Goal: Information Seeking & Learning: Compare options

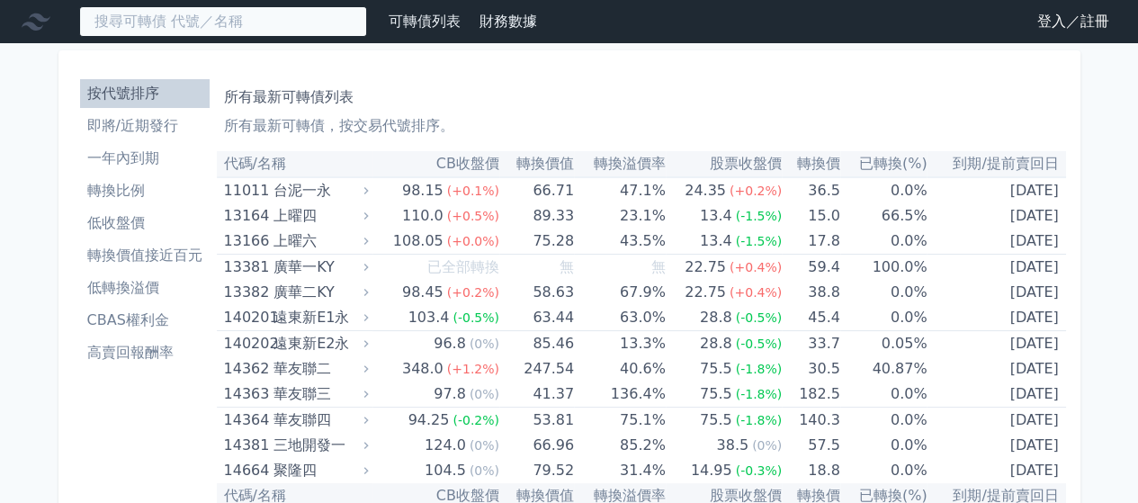
click at [290, 22] on input at bounding box center [223, 21] width 288 height 31
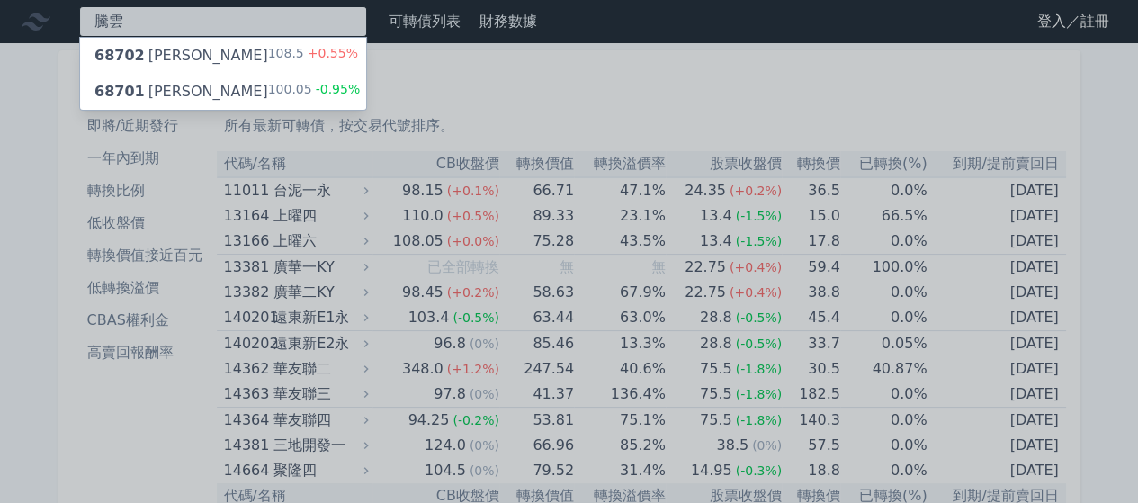
type input "騰雲"
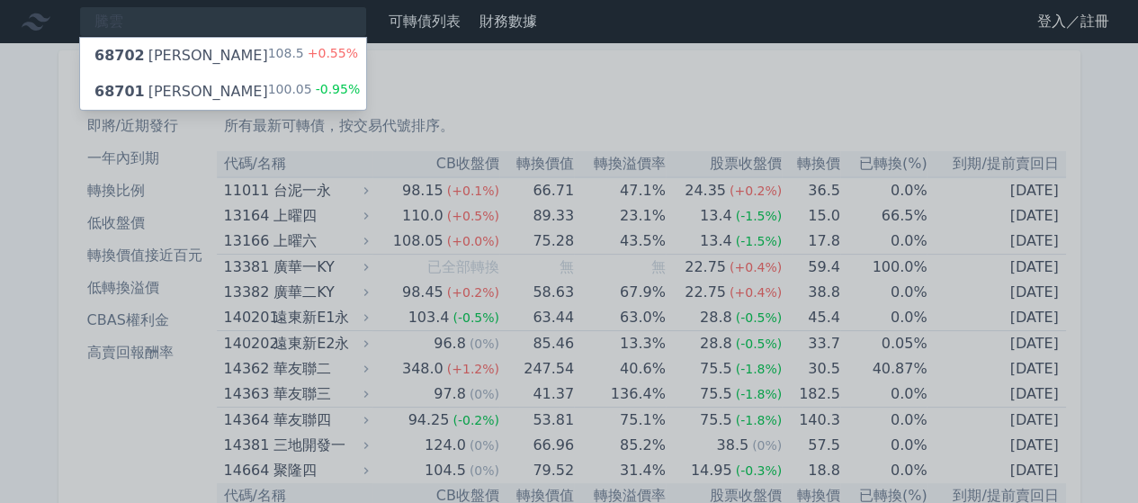
click at [270, 79] on div "68701 騰雲一 100.05 -0.95%" at bounding box center [223, 92] width 286 height 36
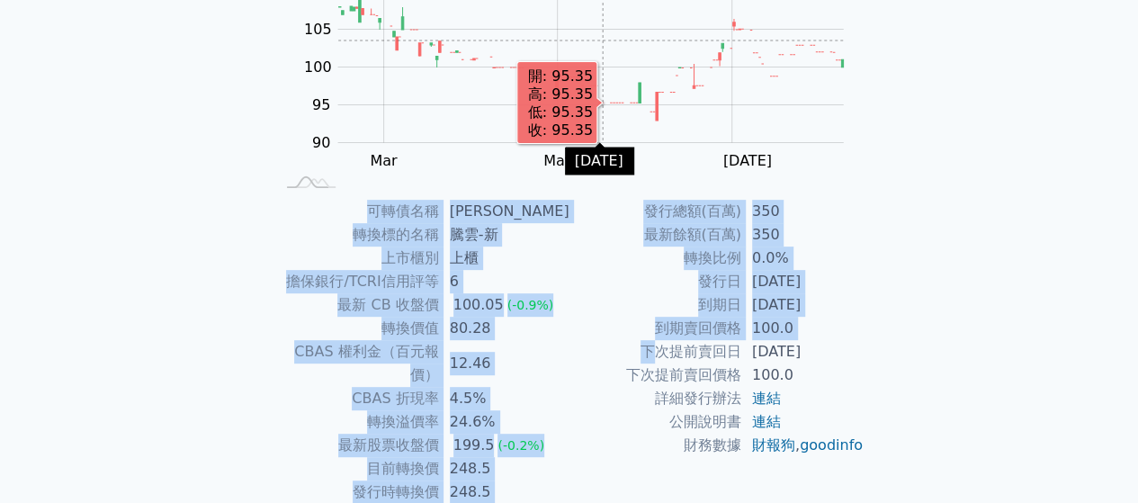
scroll to position [329, 0]
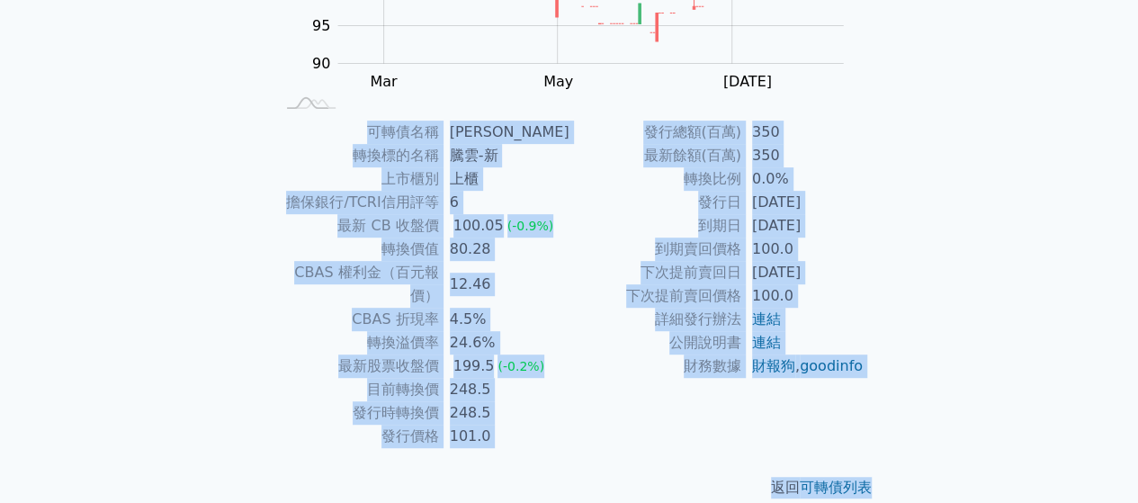
drag, startPoint x: 388, startPoint y: 111, endPoint x: 896, endPoint y: 451, distance: 611.8
click at [896, 451] on div "可轉債列表 › 68701 騰雲一 68701 騰雲一 可轉債詳細資訊 Zoom Out 100 80 85 90 95 100 105 110 115 12…" at bounding box center [569, 121] width 691 height 814
copy div "68701 騰雲一 可轉債詳細資訊 Zoom Out 100 80 85 90 95 100 105 110 115 120 L Jan 2025 Mar M…"
click at [570, 241] on td "到期賣回價格" at bounding box center [656, 249] width 172 height 23
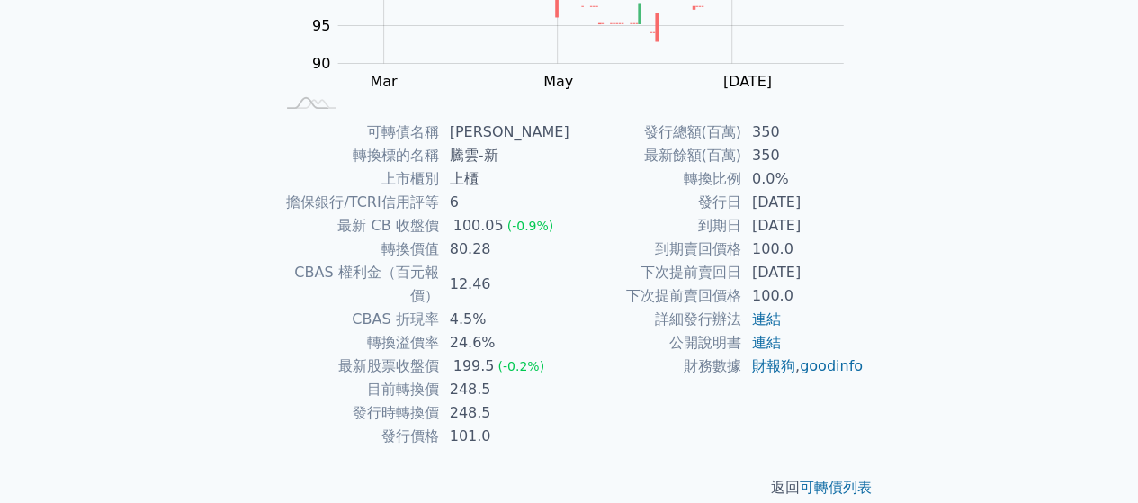
click at [573, 256] on td "到期賣回價格" at bounding box center [656, 249] width 172 height 23
click at [895, 305] on div "可轉債列表 › 68701 騰雲一 68701 騰雲一 可轉債詳細資訊 Zoom Out 100 80 85 90 95 100 105 110 115 12…" at bounding box center [569, 121] width 691 height 814
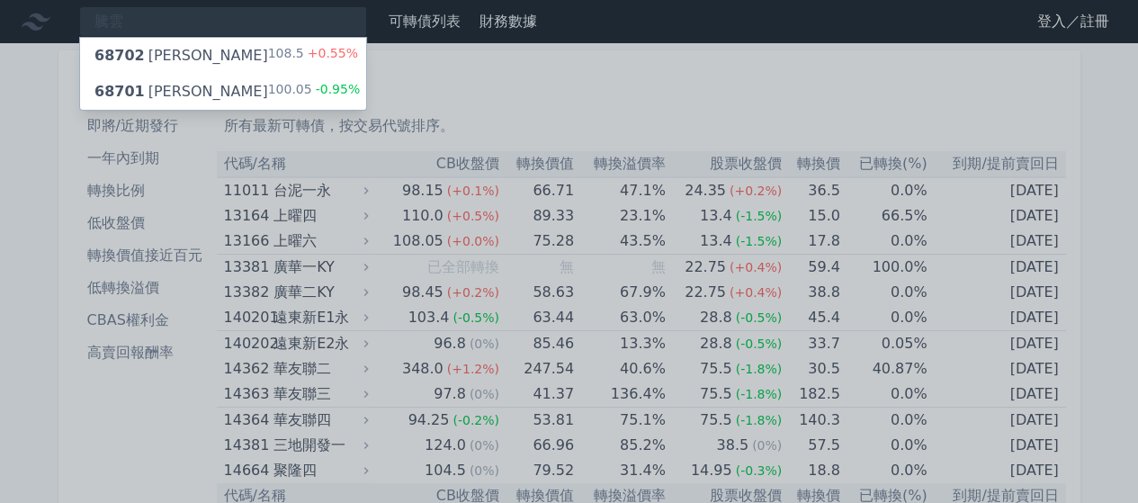
click at [224, 43] on div "68702 騰雲二 108.5 +0.55%" at bounding box center [223, 56] width 286 height 36
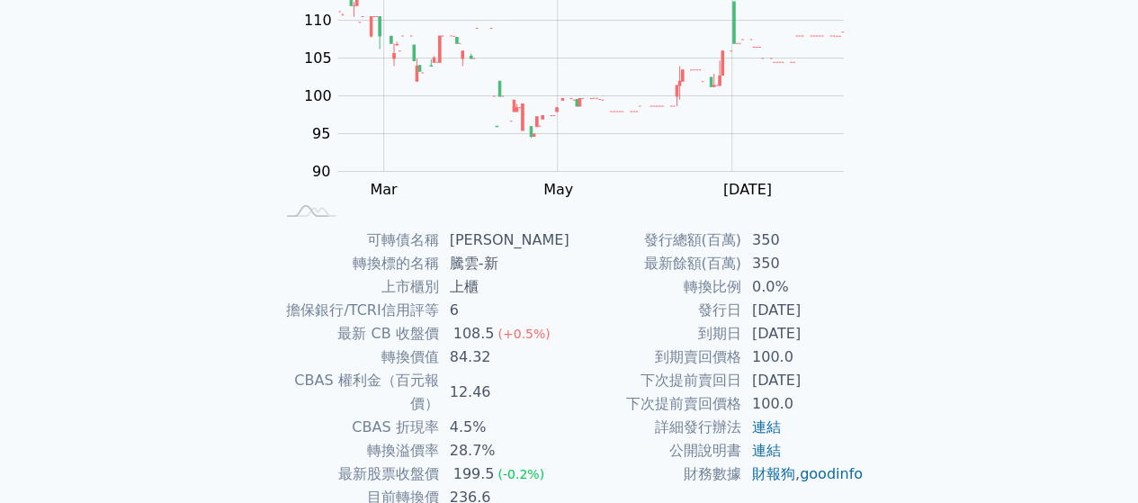
scroll to position [329, 0]
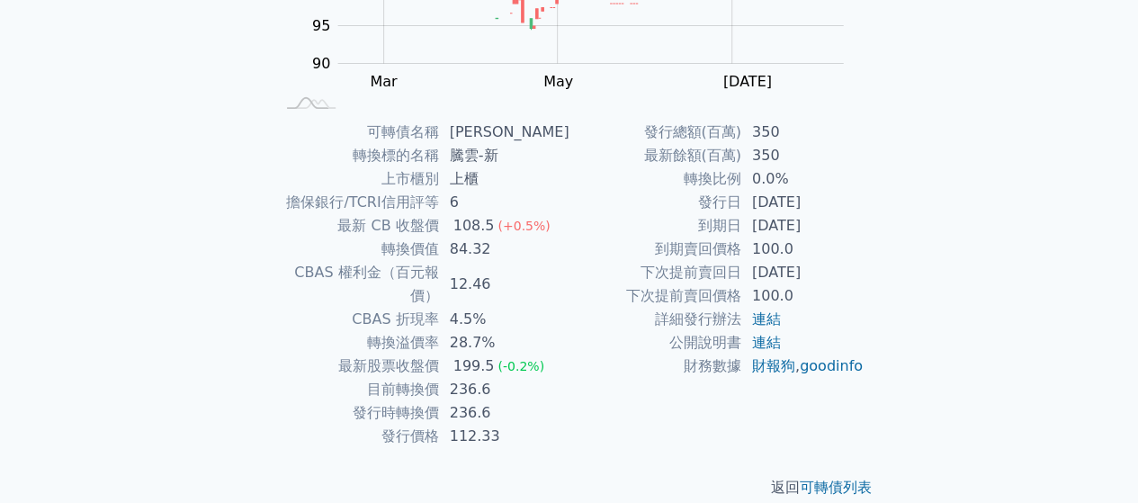
click at [882, 220] on div "可轉債名稱 騰雲二 轉換標的名稱 騰雲-新 上市櫃別 上櫃 擔保銀行/TCRI信用評等 6 最新 CB 收盤價 108.5 (+0.5%) 轉換價值 84.3…" at bounding box center [570, 285] width 634 height 328
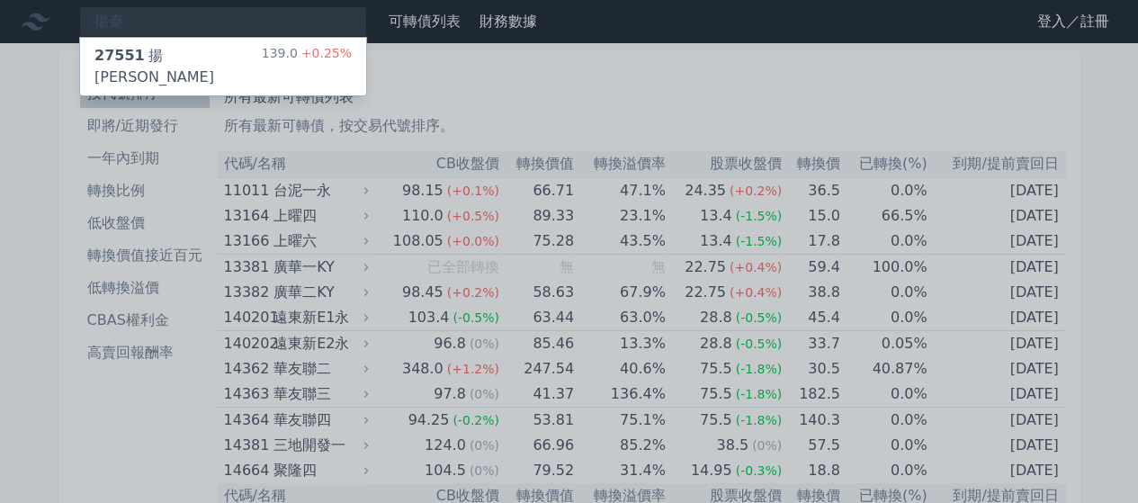
type input "揚秦"
click at [290, 49] on div "139.0 +0.25%" at bounding box center [307, 66] width 90 height 43
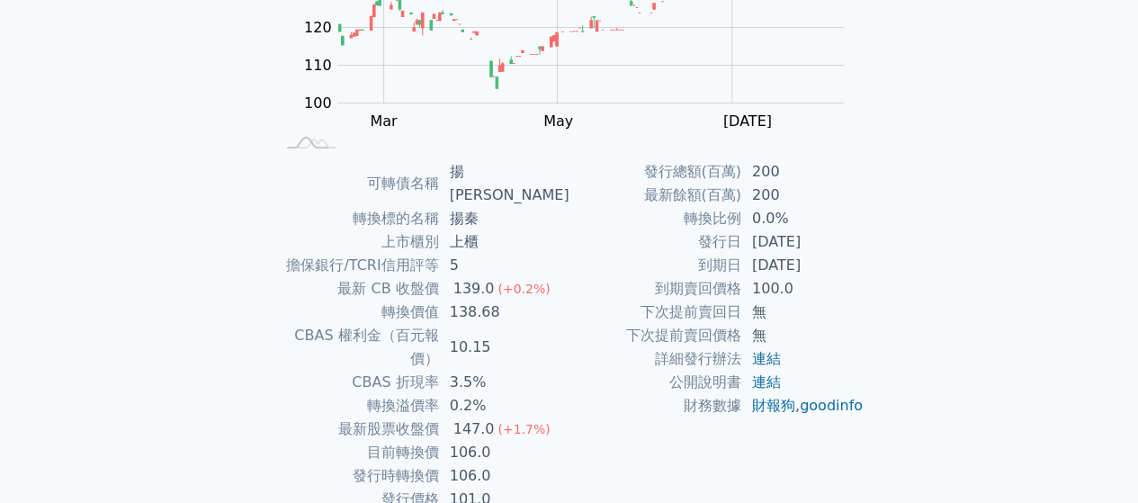
scroll to position [329, 0]
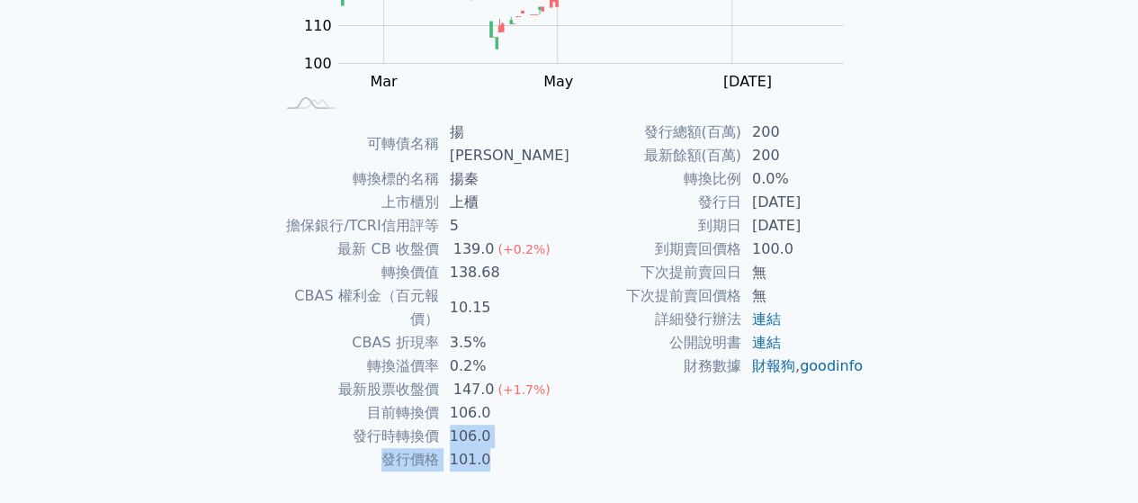
drag, startPoint x: 501, startPoint y: 404, endPoint x: 450, endPoint y: 386, distance: 54.4
click at [450, 386] on tbody "可轉債名稱 揚[PERSON_NAME] 轉換標的名稱 揚秦 上市櫃別 上櫃 擔保銀行/TCRI信用評等 5 最新 CB 收盤價 139.0 (+0.2%) …" at bounding box center [421, 296] width 295 height 351
click at [450, 425] on td "106.0" at bounding box center [504, 436] width 130 height 23
drag, startPoint x: 448, startPoint y: 372, endPoint x: 503, endPoint y: 399, distance: 61.2
click at [503, 399] on tbody "可轉債名稱 揚[PERSON_NAME] 轉換標的名稱 揚秦 上市櫃別 上櫃 擔保銀行/TCRI信用評等 5 最新 CB 收盤價 139.0 (+0.2%) …" at bounding box center [421, 296] width 295 height 351
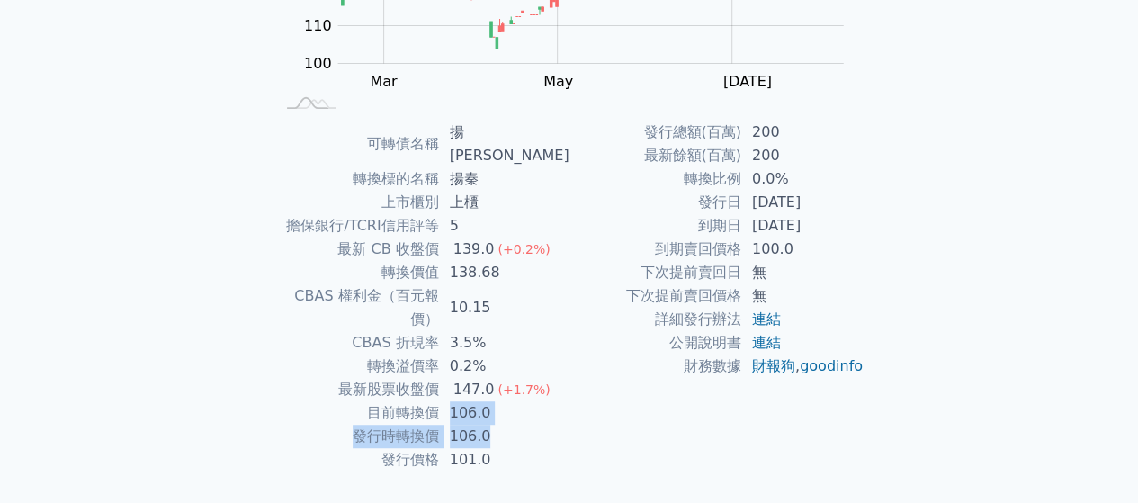
click at [504, 425] on td "106.0" at bounding box center [504, 436] width 130 height 23
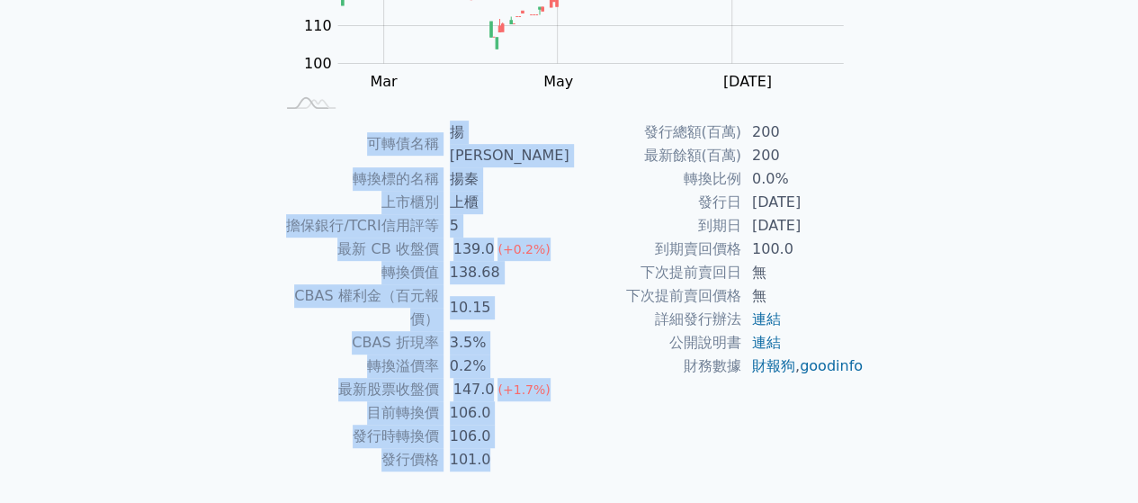
drag, startPoint x: 437, startPoint y: 118, endPoint x: 871, endPoint y: 386, distance: 510.0
click at [871, 386] on div "可轉債列表 › 27551 揚[PERSON_NAME] 27551 揚[PERSON_NAME] 可轉債詳細資訊 Zoom Out 100 80 90 10…" at bounding box center [570, 132] width 634 height 837
copy div "27551 揚秦一 可轉債詳細資訊 Zoom Out 100 80 90 100 110 120 130 140 150 160 L [PERSON_NAME…"
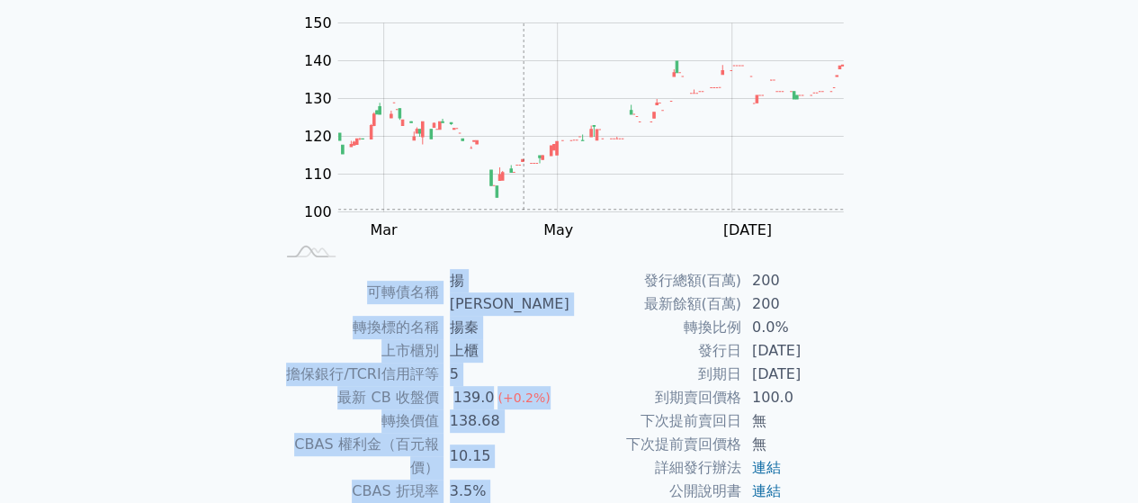
scroll to position [0, 0]
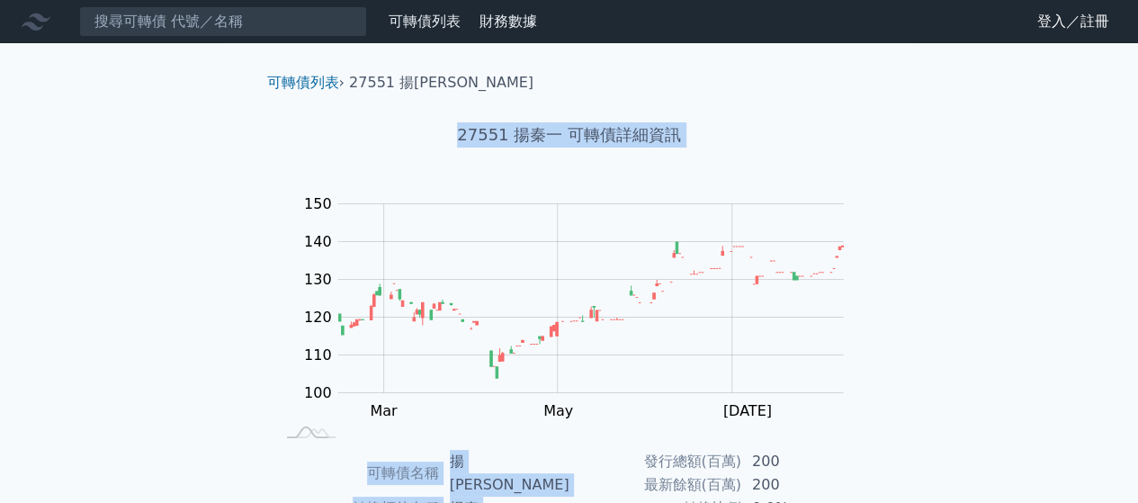
click at [456, 123] on h1 "27551 揚秦一 可轉債詳細資訊" at bounding box center [570, 134] width 634 height 25
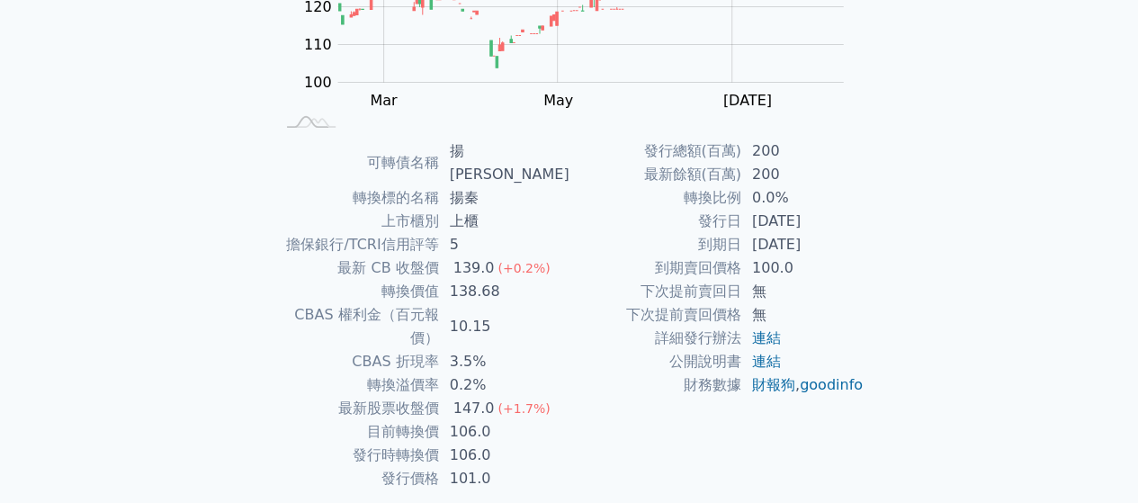
scroll to position [329, 0]
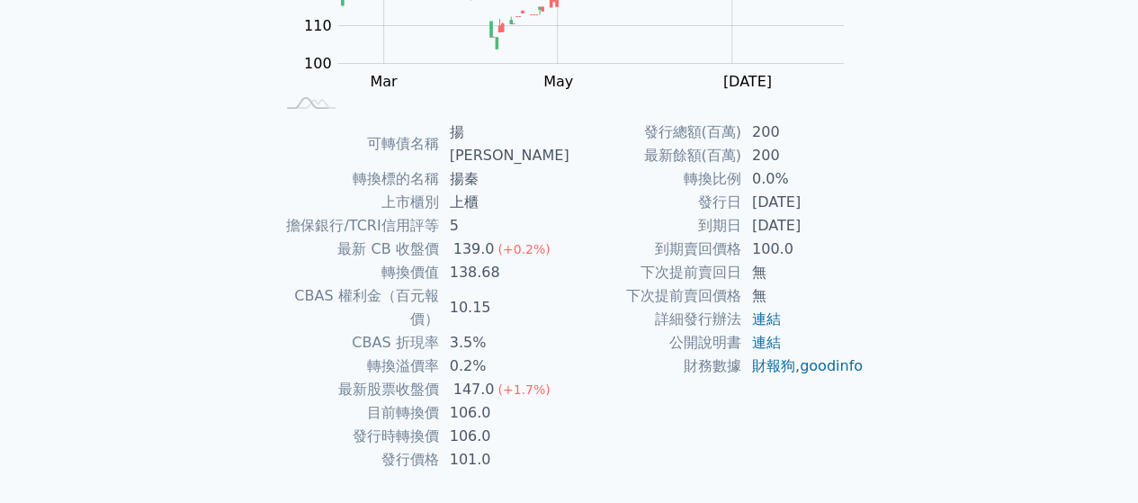
click at [639, 343] on td "公開說明書" at bounding box center [656, 342] width 172 height 23
drag, startPoint x: 440, startPoint y: 246, endPoint x: 393, endPoint y: 249, distance: 46.9
click at [393, 261] on td "轉換價值" at bounding box center [356, 272] width 165 height 23
click at [622, 316] on td "詳細發行辦法" at bounding box center [656, 319] width 172 height 23
click at [496, 425] on td "106.0" at bounding box center [504, 436] width 130 height 23
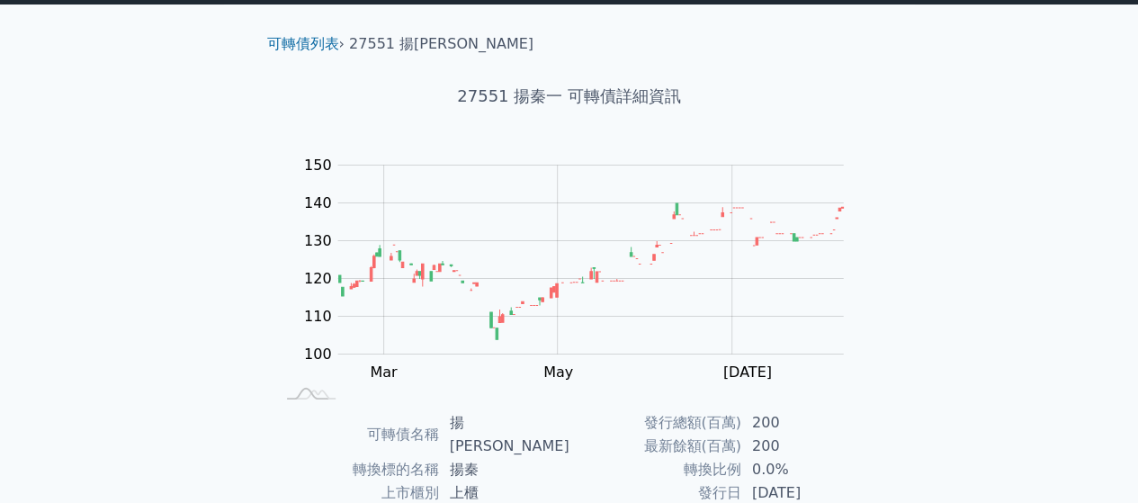
scroll to position [0, 0]
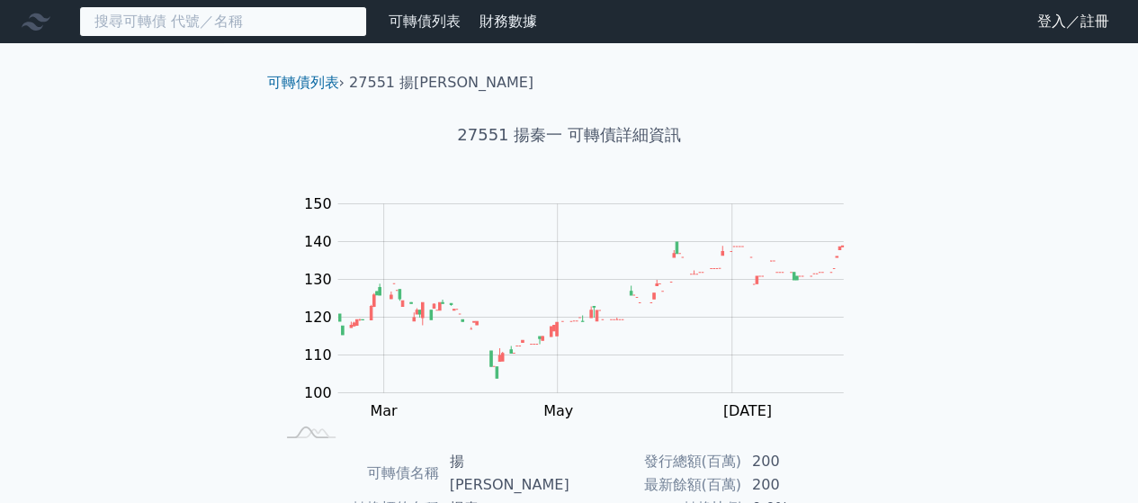
click at [215, 17] on input at bounding box center [223, 21] width 288 height 31
click at [171, 21] on input at bounding box center [223, 21] width 288 height 31
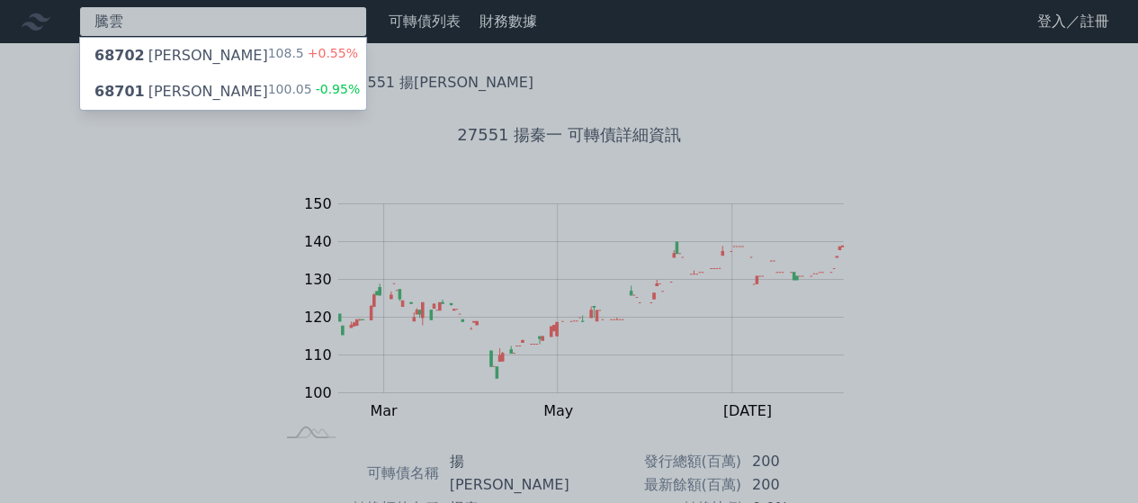
type input "騰雲"
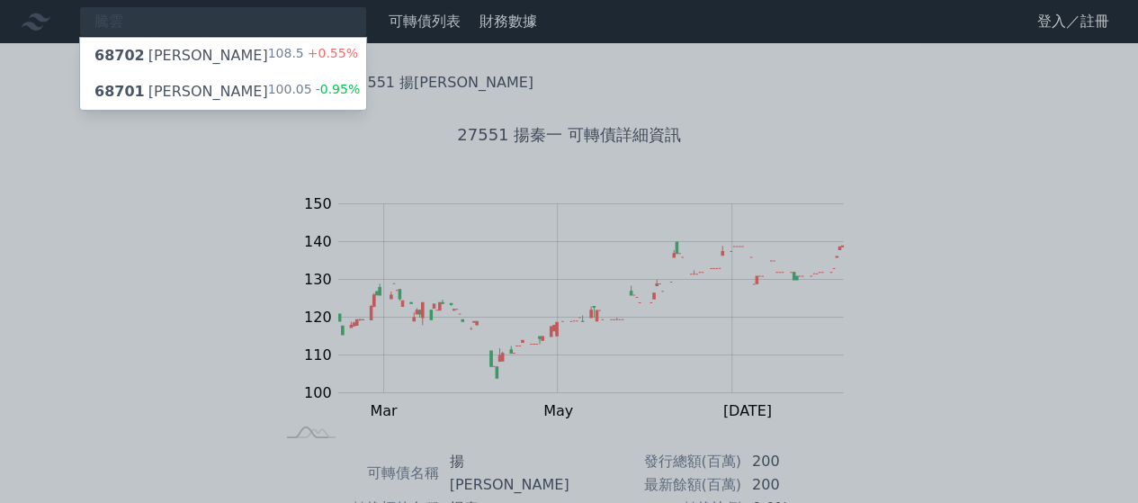
click at [226, 91] on div "68701 騰雲一 100.05 -0.95%" at bounding box center [223, 92] width 286 height 36
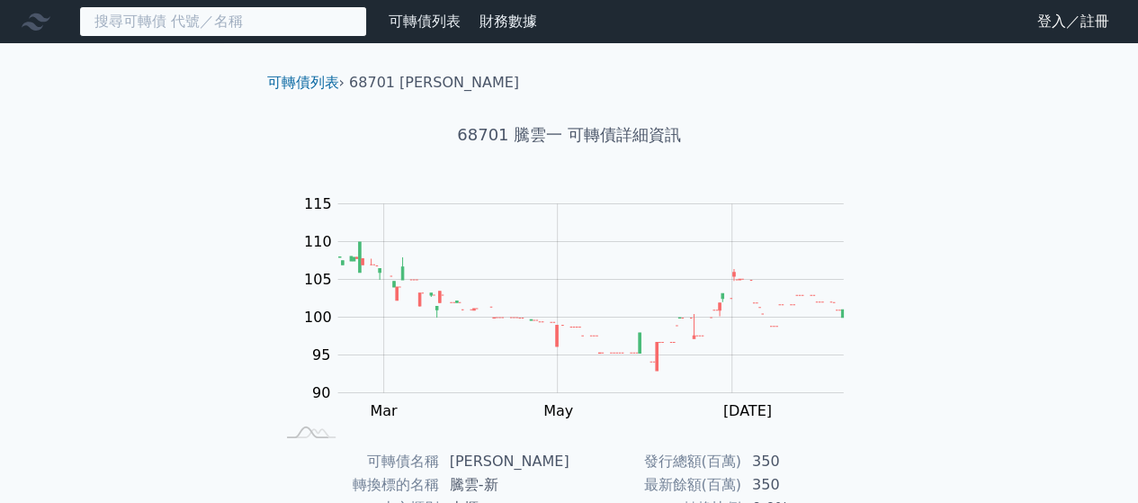
click at [157, 22] on input at bounding box center [223, 21] width 288 height 31
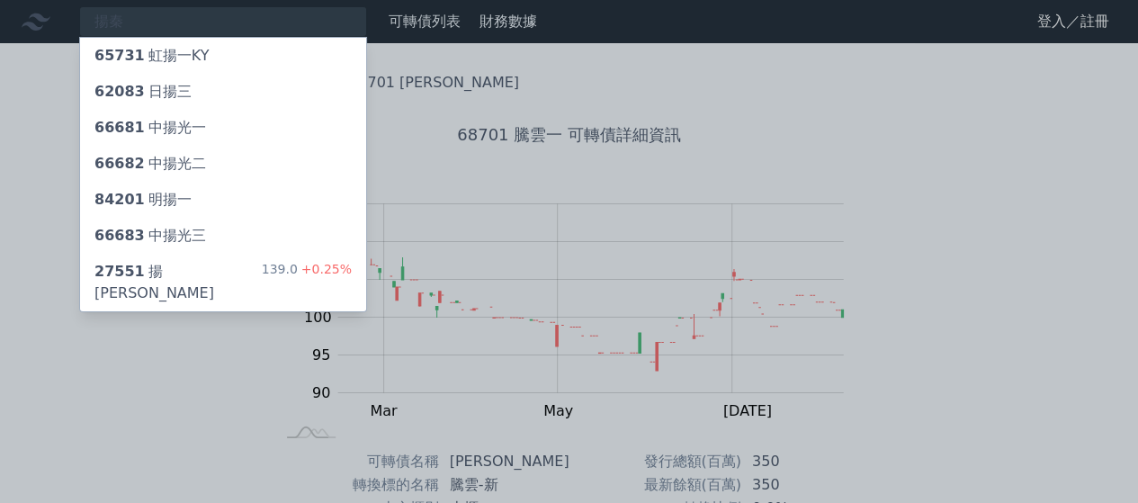
click at [274, 17] on div at bounding box center [569, 251] width 1138 height 503
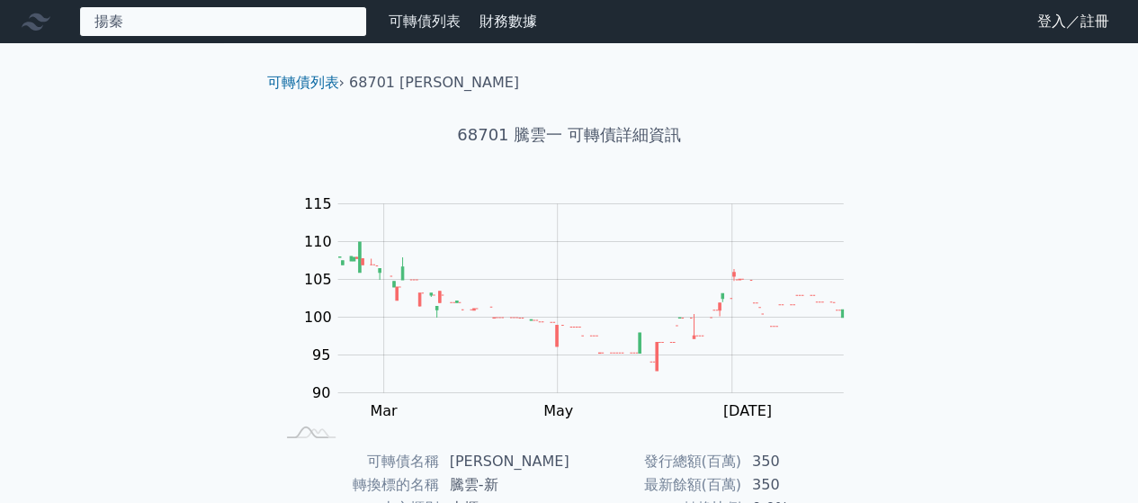
click at [274, 17] on div "揚秦 65731 虹揚一KY 62083 日揚三 66681 中揚光一 66682 中揚光二 84201 明揚一 66683 中揚光三 27551 揚秦一 1…" at bounding box center [223, 21] width 288 height 31
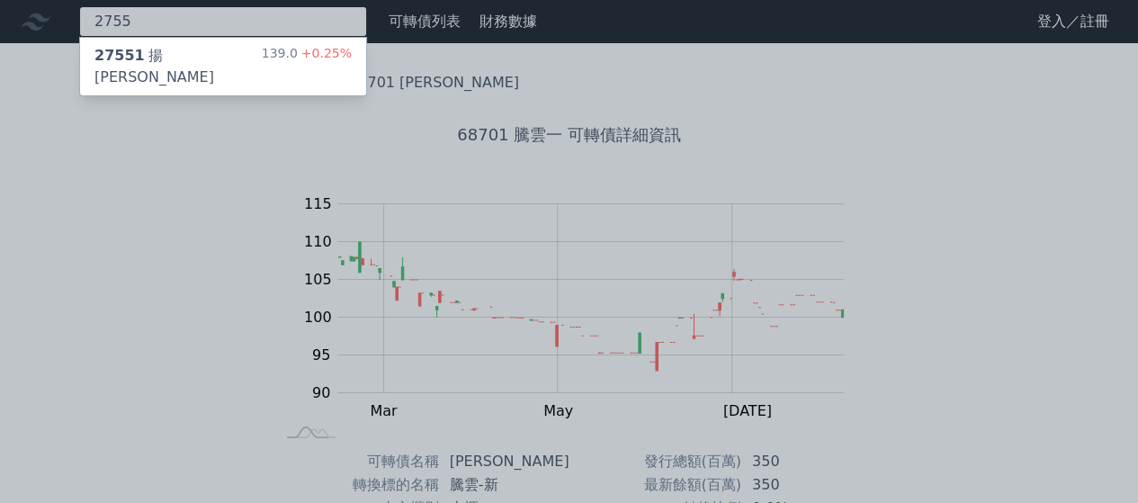
type input "2755"
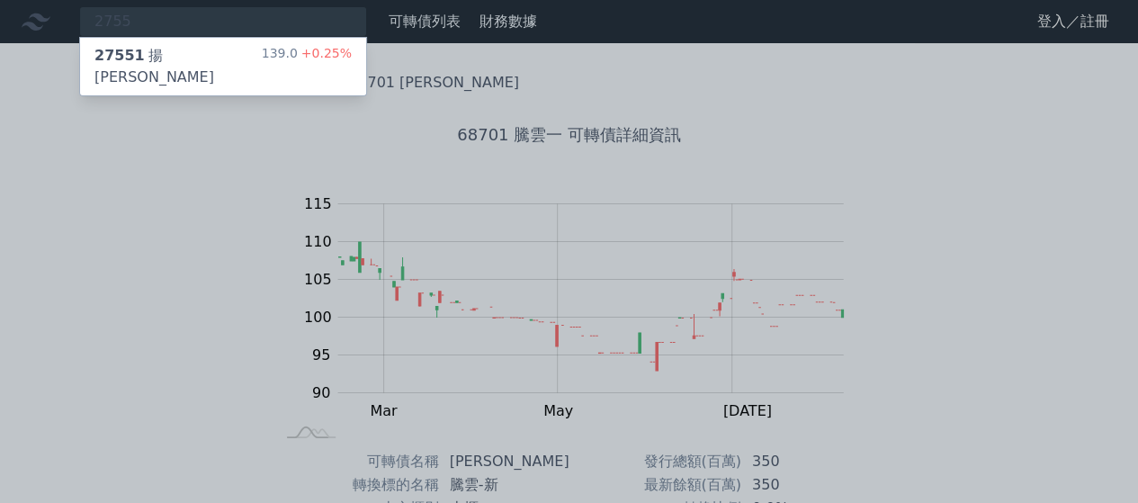
click at [259, 52] on div "27551 揚秦一 139.0 +0.25%" at bounding box center [223, 67] width 286 height 58
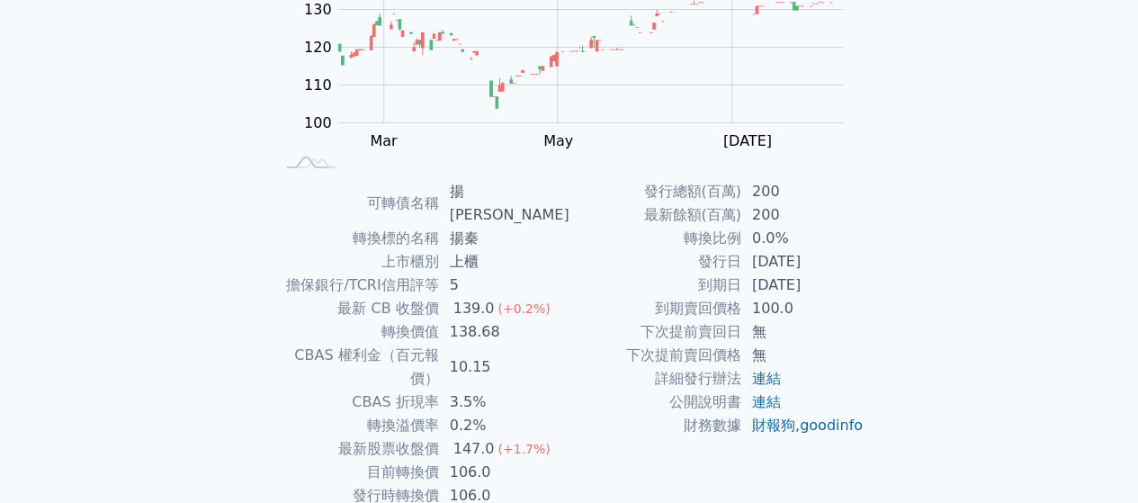
scroll to position [329, 0]
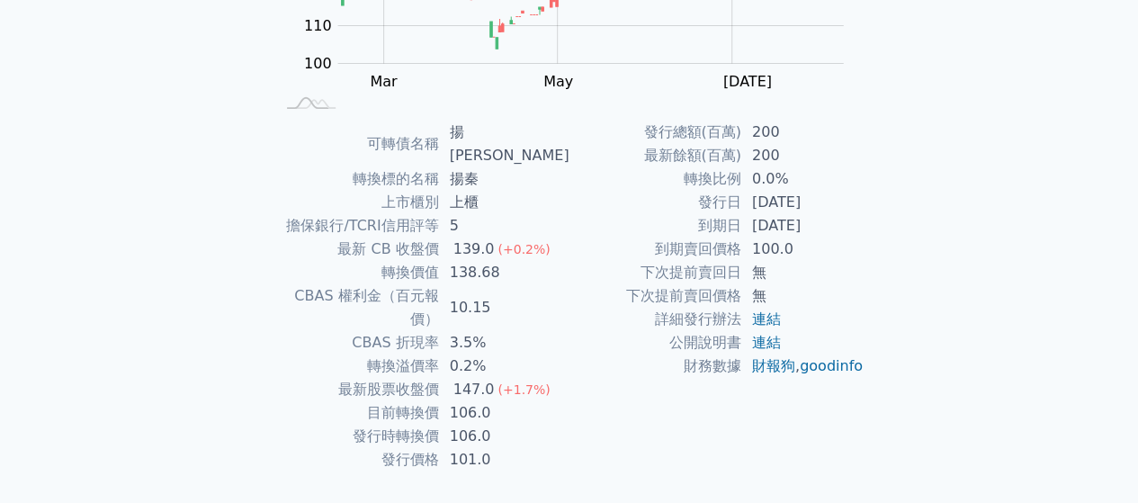
click at [902, 267] on div "可轉債列表 › 27551 揚[PERSON_NAME] 27551 揚[PERSON_NAME] 可轉債詳細資訊 Zoom Out 100 80 90 10…" at bounding box center [569, 132] width 691 height 837
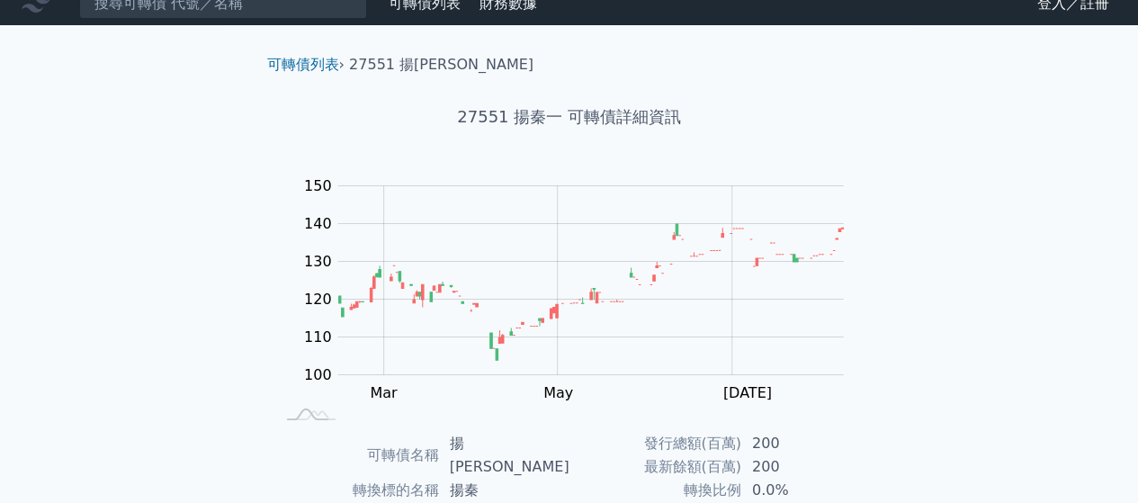
scroll to position [0, 0]
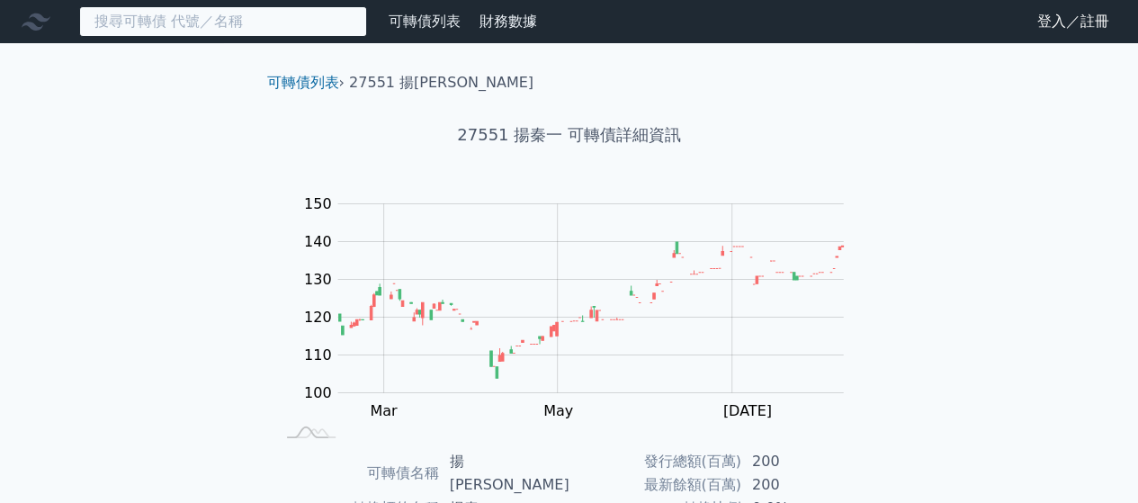
click at [241, 20] on input at bounding box center [223, 21] width 288 height 31
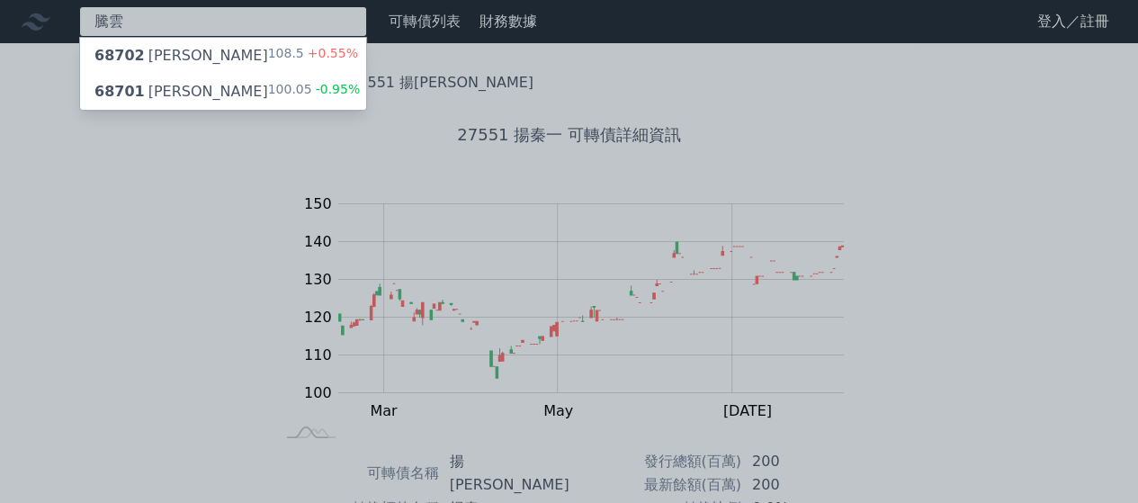
type input "騰雲"
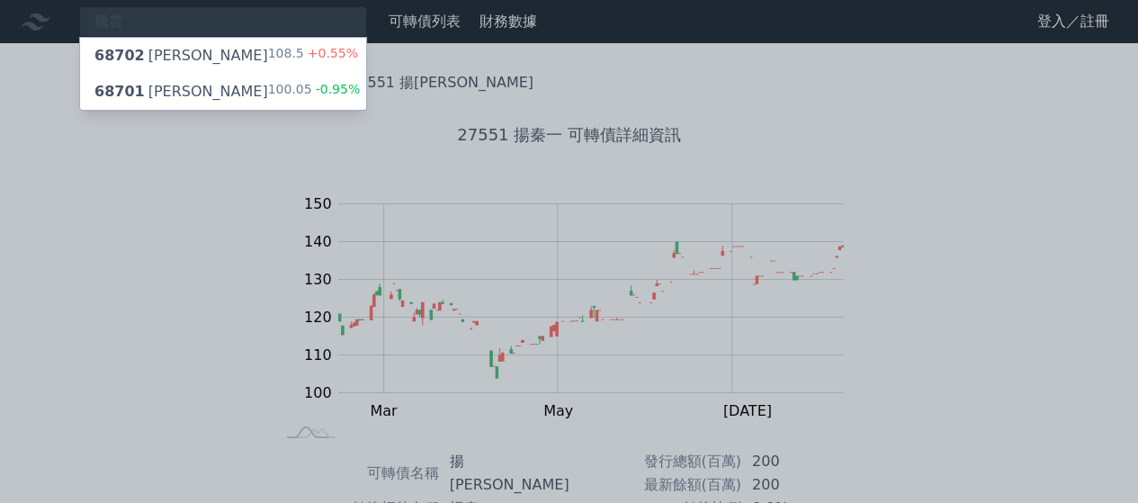
click at [272, 66] on div "68702 騰雲二 108.5 +0.55%" at bounding box center [223, 56] width 286 height 36
